Goal: Task Accomplishment & Management: Use online tool/utility

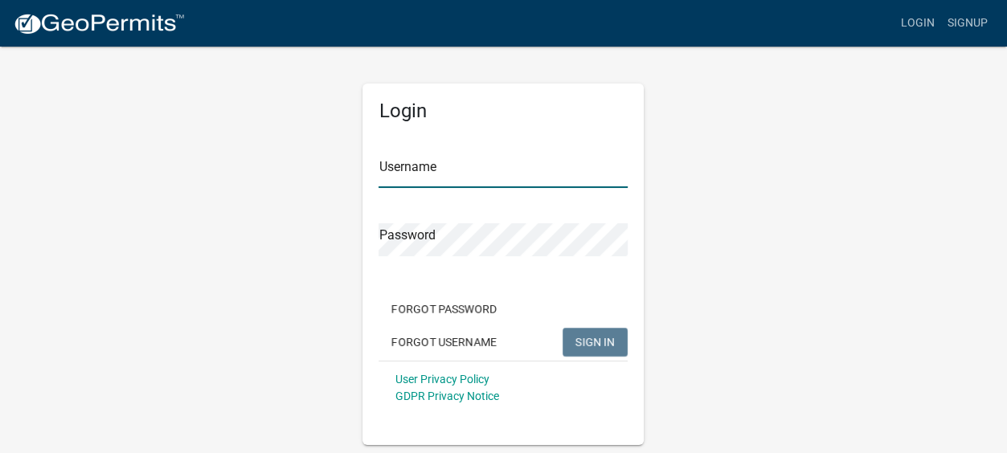
type input "Gobbler Ridge"
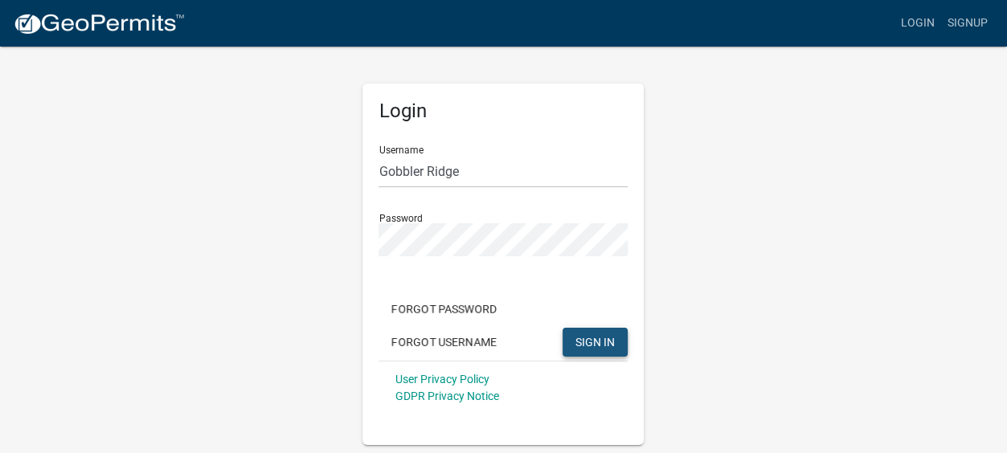
click at [603, 344] on span "SIGN IN" at bounding box center [594, 341] width 39 height 13
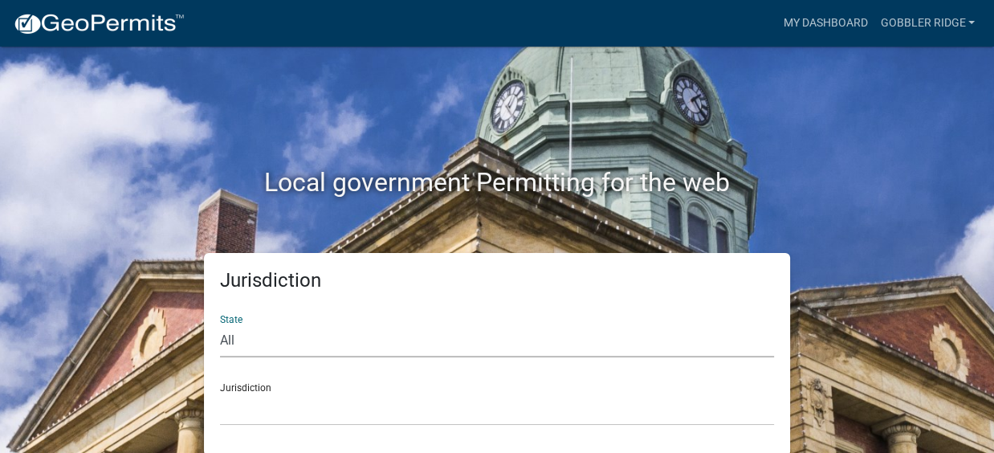
click at [226, 338] on select "All [US_STATE] [US_STATE] [US_STATE] [US_STATE] [US_STATE] [US_STATE] [US_STATE…" at bounding box center [497, 341] width 554 height 33
select select "[US_STATE]"
click at [220, 325] on select "All [US_STATE] [US_STATE] [US_STATE] [US_STATE] [US_STATE] [US_STATE] [US_STATE…" at bounding box center [497, 341] width 554 height 33
click at [270, 389] on div "Jurisdiction [GEOGRAPHIC_DATA], [US_STATE][PERSON_NAME][GEOGRAPHIC_DATA], [US_S…" at bounding box center [497, 397] width 554 height 55
click at [266, 383] on div "Jurisdiction [GEOGRAPHIC_DATA], [US_STATE][PERSON_NAME][GEOGRAPHIC_DATA], [US_S…" at bounding box center [497, 397] width 554 height 55
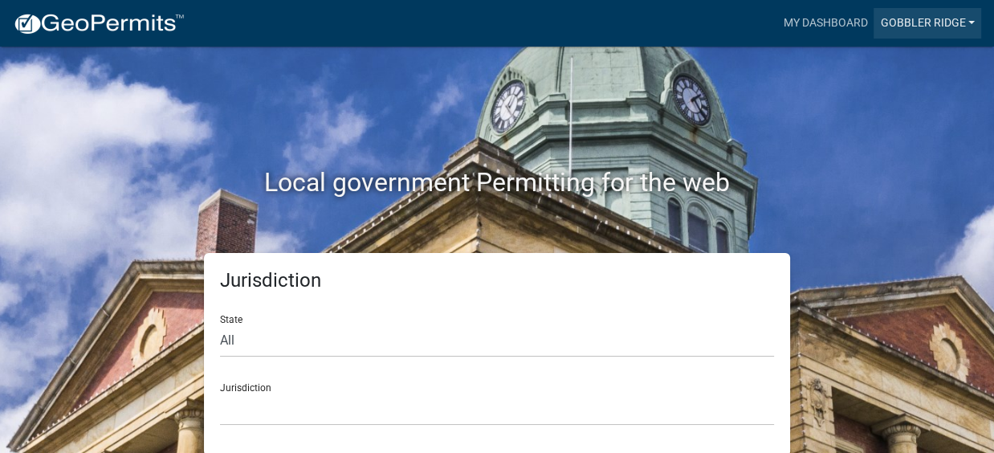
click at [904, 18] on link "Gobbler Ridge" at bounding box center [928, 23] width 108 height 31
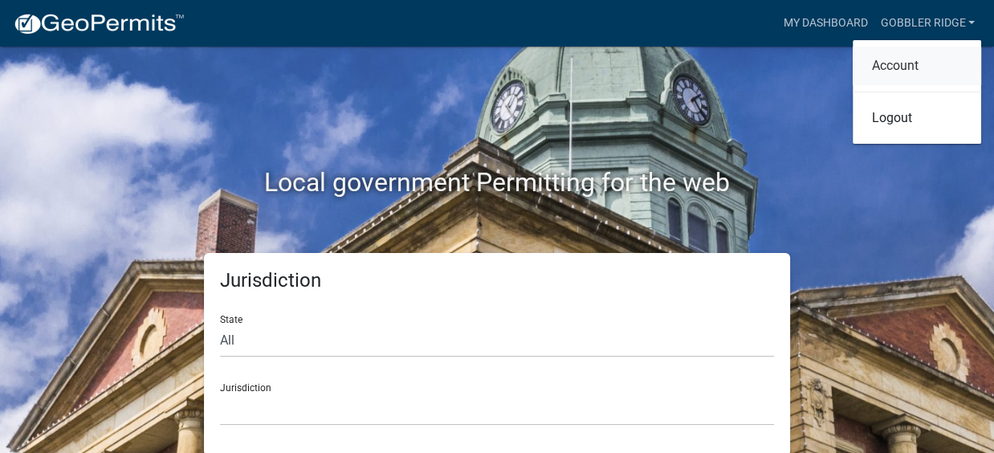
click at [898, 62] on link "Account" at bounding box center [917, 66] width 129 height 39
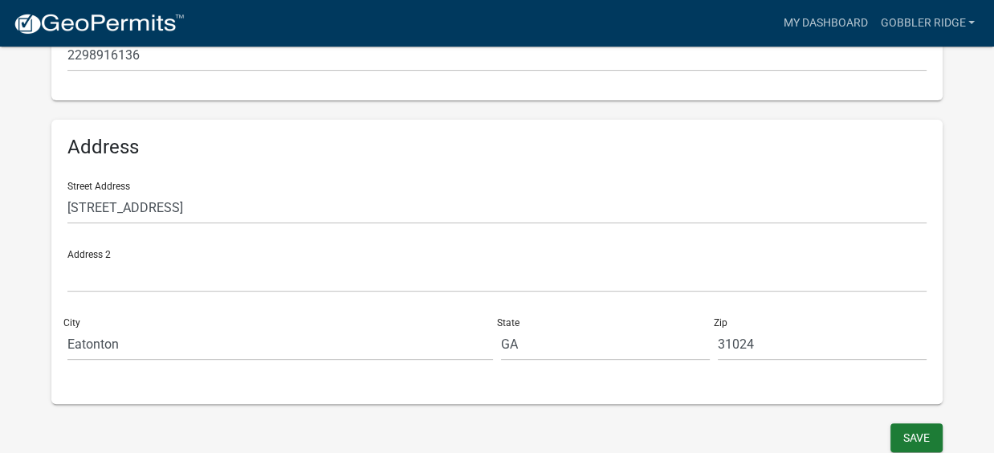
scroll to position [482, 0]
click at [909, 437] on button "Save" at bounding box center [917, 435] width 52 height 29
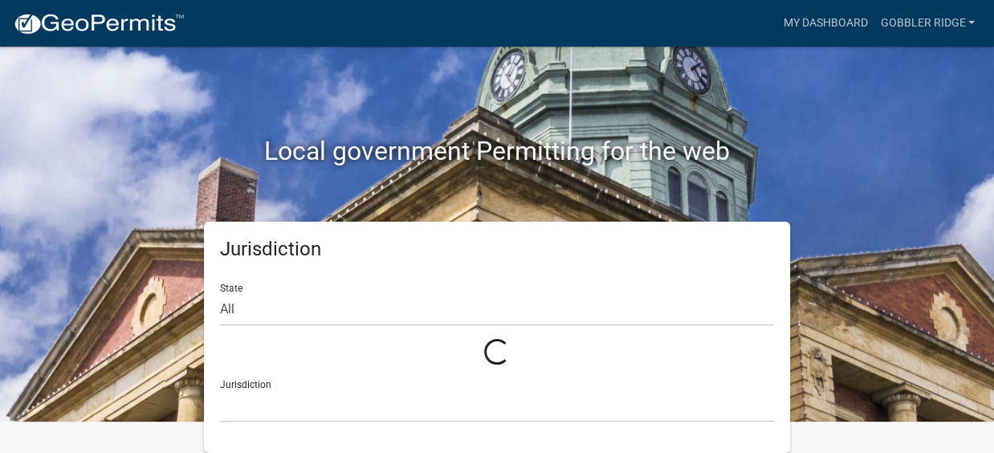
scroll to position [2, 0]
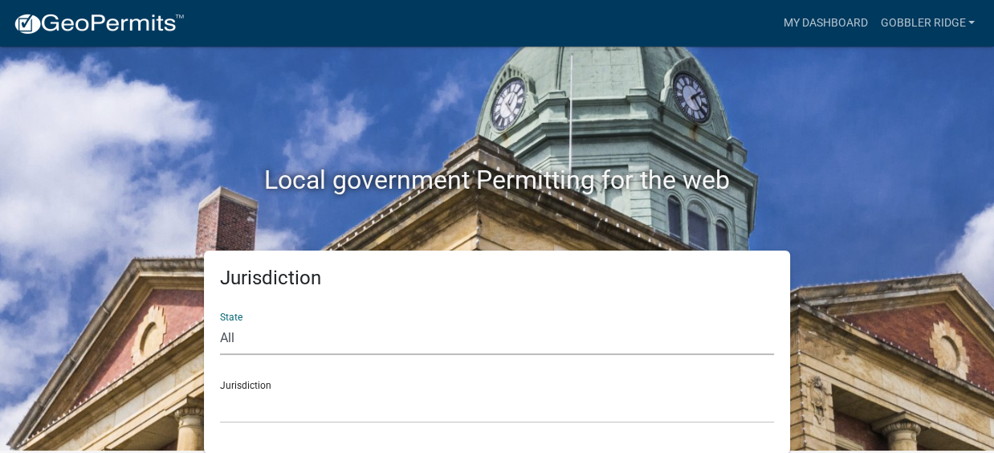
click at [227, 339] on select "All [US_STATE] [US_STATE] [US_STATE] [US_STATE] [US_STATE] [US_STATE] [US_STATE…" at bounding box center [497, 338] width 554 height 33
select select "[US_STATE]"
click at [220, 322] on select "All [US_STATE] [US_STATE] [US_STATE] [US_STATE] [US_STATE] [US_STATE] [US_STATE…" at bounding box center [497, 338] width 554 height 33
click at [238, 385] on div "Jurisdiction [GEOGRAPHIC_DATA], [US_STATE][PERSON_NAME][GEOGRAPHIC_DATA], [US_S…" at bounding box center [497, 395] width 554 height 55
drag, startPoint x: 231, startPoint y: 383, endPoint x: 226, endPoint y: 375, distance: 9.8
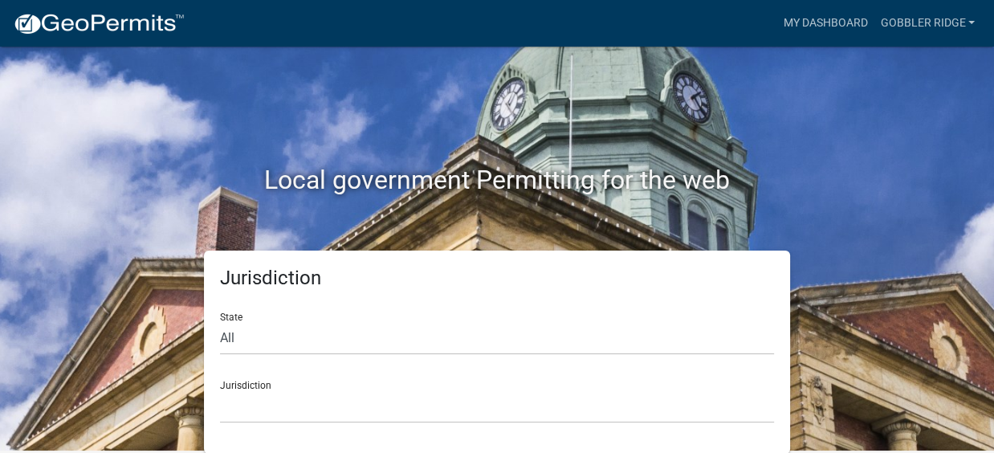
click at [231, 379] on div "Jurisdiction [GEOGRAPHIC_DATA], [US_STATE][PERSON_NAME][GEOGRAPHIC_DATA], [US_S…" at bounding box center [497, 395] width 554 height 55
click at [226, 375] on div "Jurisdiction [GEOGRAPHIC_DATA], [US_STATE][PERSON_NAME][GEOGRAPHIC_DATA], [US_S…" at bounding box center [497, 395] width 554 height 55
click at [233, 386] on div "Jurisdiction [GEOGRAPHIC_DATA], [US_STATE][PERSON_NAME][GEOGRAPHIC_DATA], [US_S…" at bounding box center [497, 395] width 554 height 55
click at [931, 19] on link "Gobbler Ridge" at bounding box center [928, 23] width 108 height 31
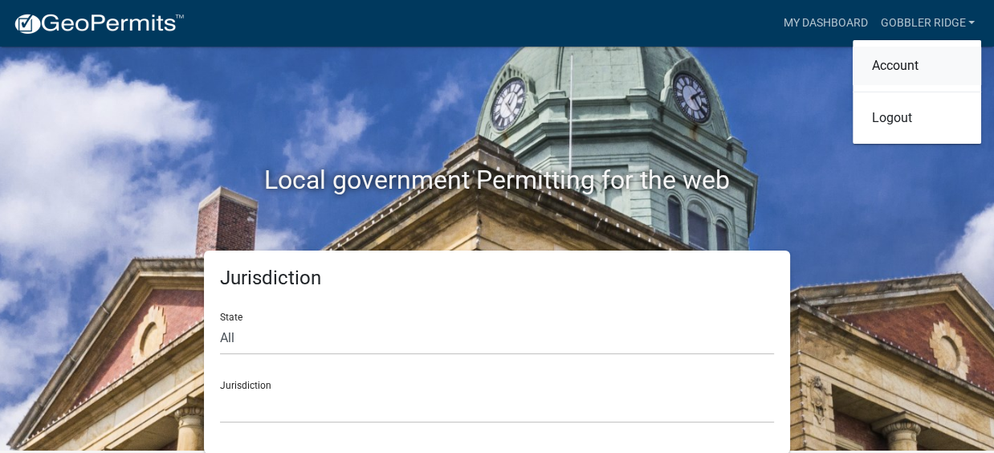
click at [879, 64] on link "Account" at bounding box center [917, 66] width 129 height 39
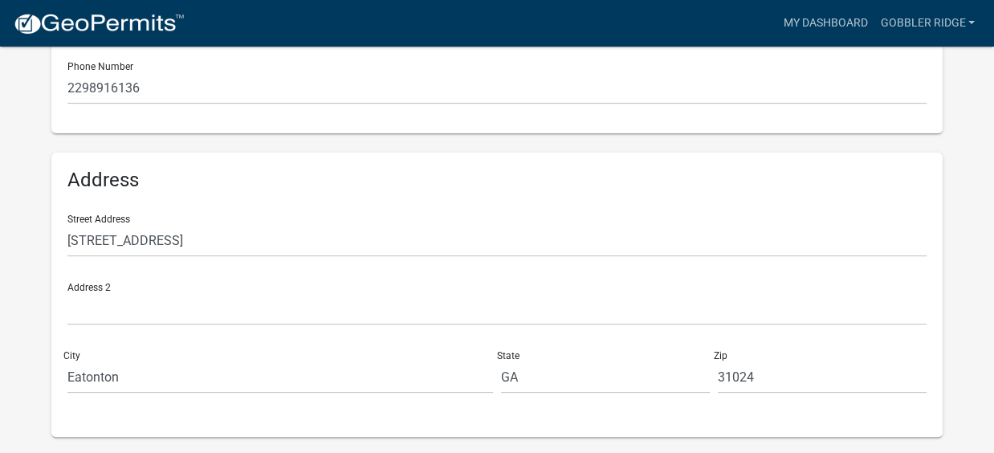
scroll to position [482, 0]
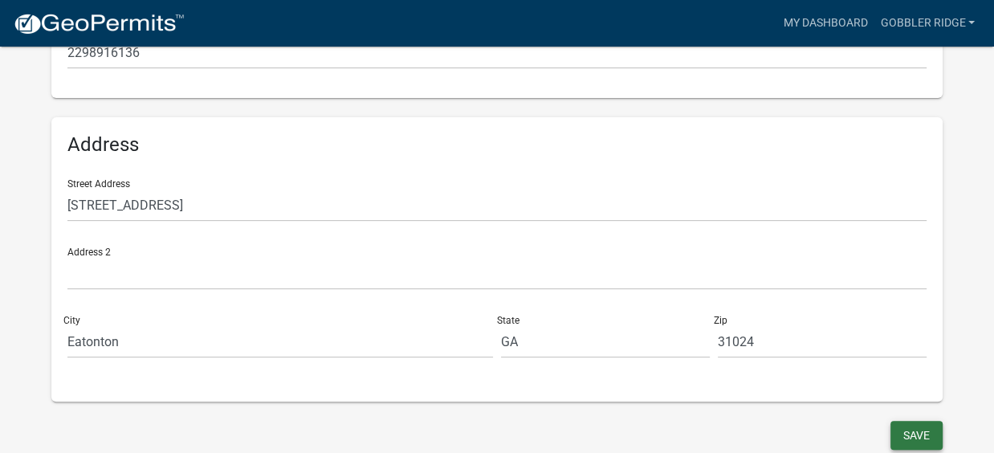
click at [904, 432] on button "Save" at bounding box center [917, 435] width 52 height 29
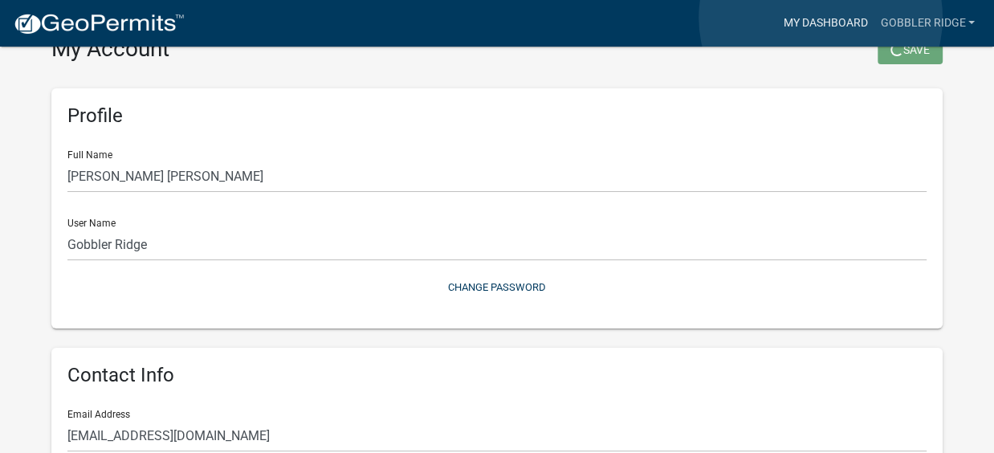
scroll to position [2, 0]
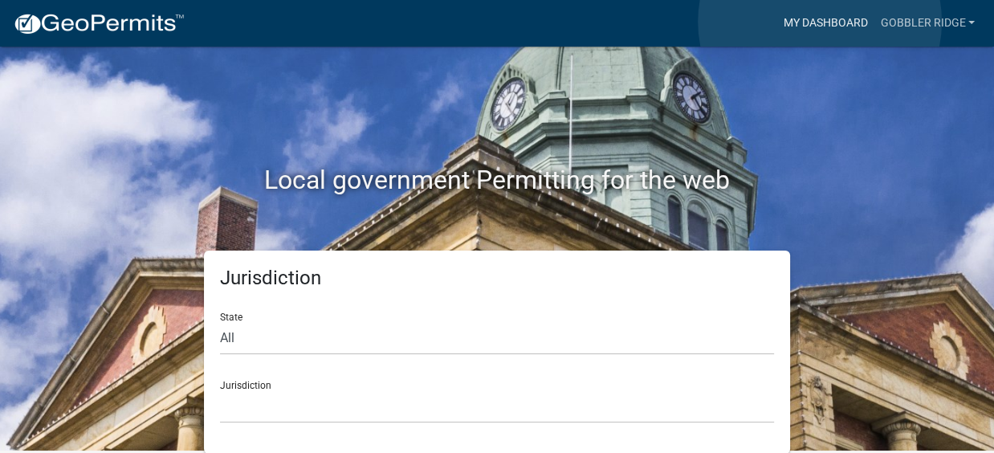
click at [820, 22] on link "My Dashboard" at bounding box center [825, 23] width 97 height 31
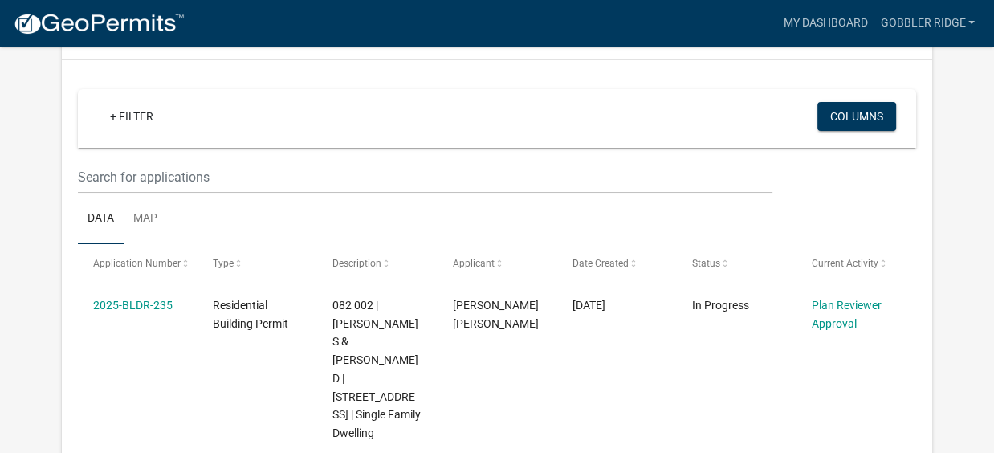
scroll to position [116, 0]
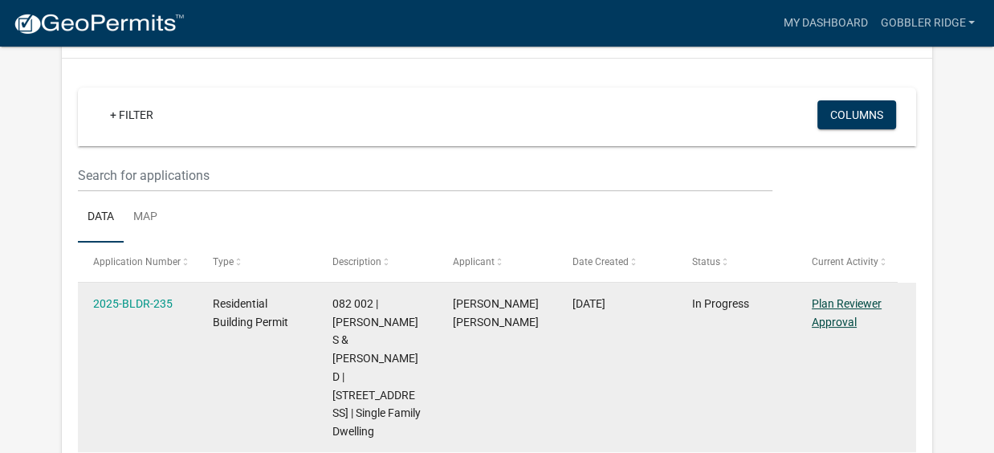
click at [840, 300] on link "Plan Reviewer Approval" at bounding box center [847, 312] width 70 height 31
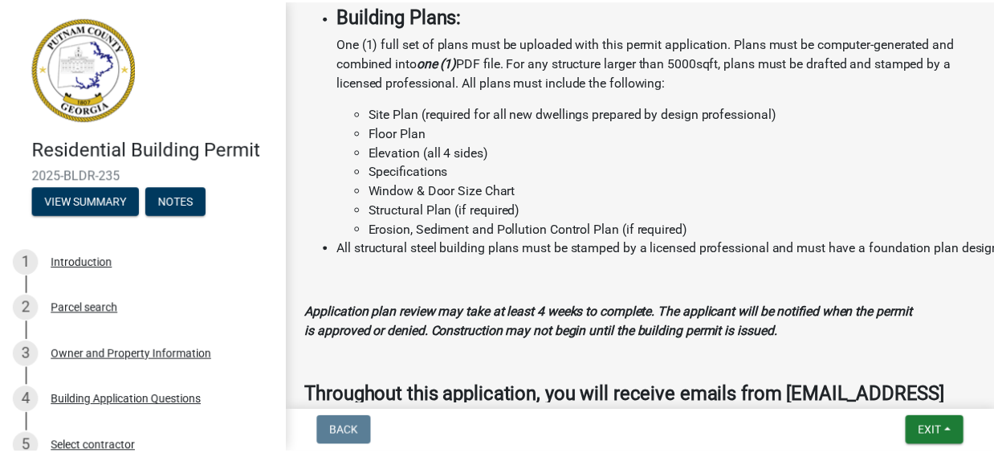
scroll to position [1937, 0]
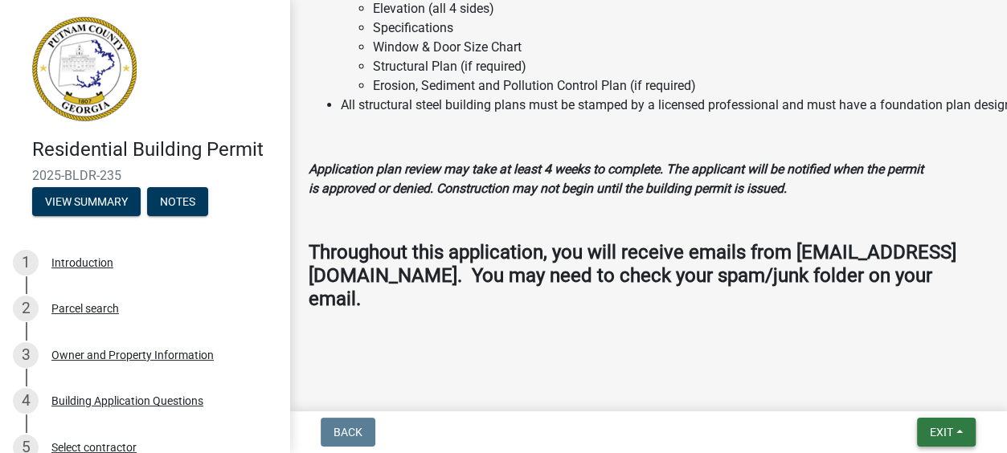
click at [949, 431] on span "Exit" at bounding box center [940, 432] width 23 height 13
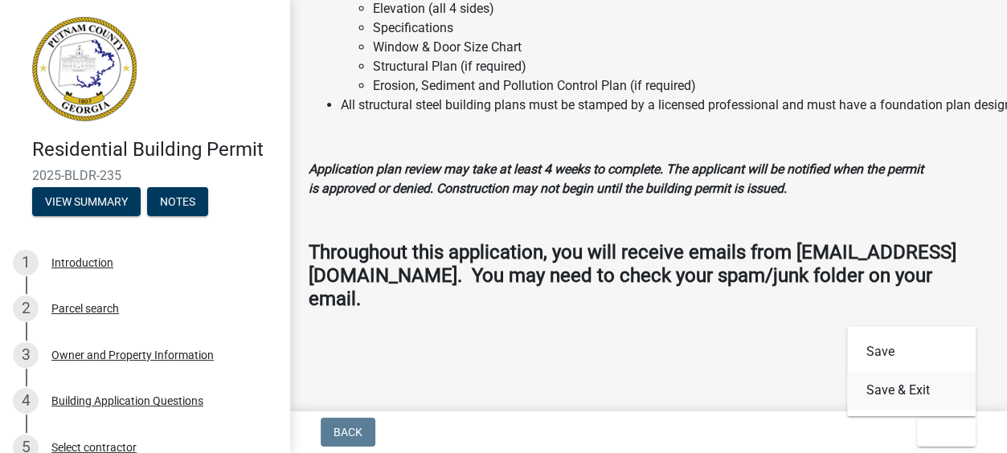
click at [887, 387] on button "Save & Exit" at bounding box center [911, 390] width 129 height 39
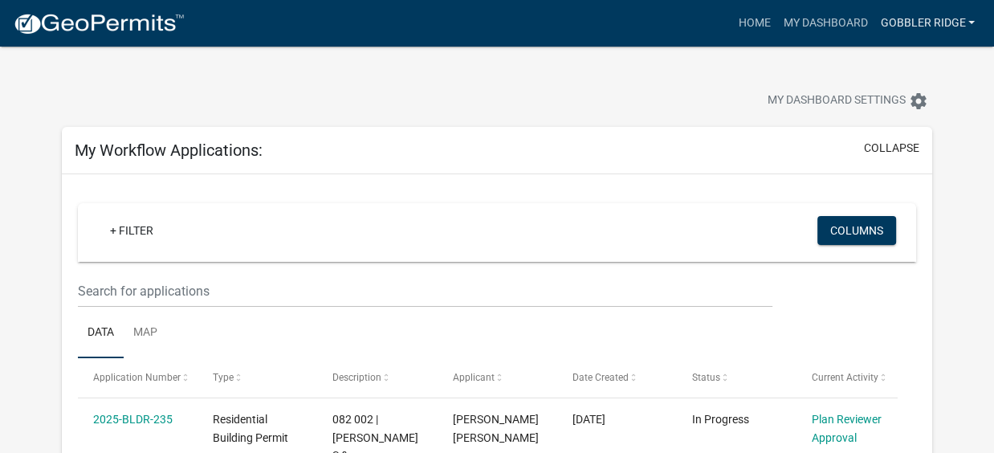
click at [921, 18] on link "Gobbler Ridge" at bounding box center [928, 23] width 108 height 31
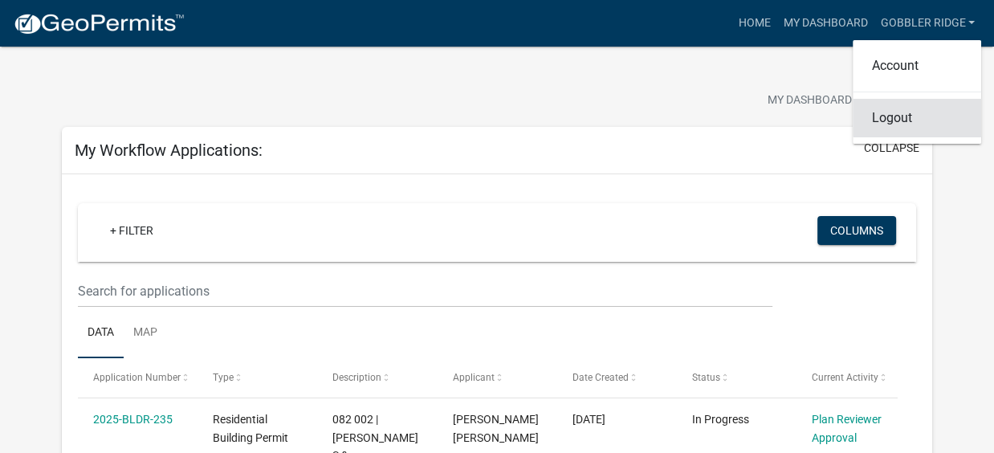
click at [881, 121] on link "Logout" at bounding box center [917, 118] width 129 height 39
